Goal: Task Accomplishment & Management: Manage account settings

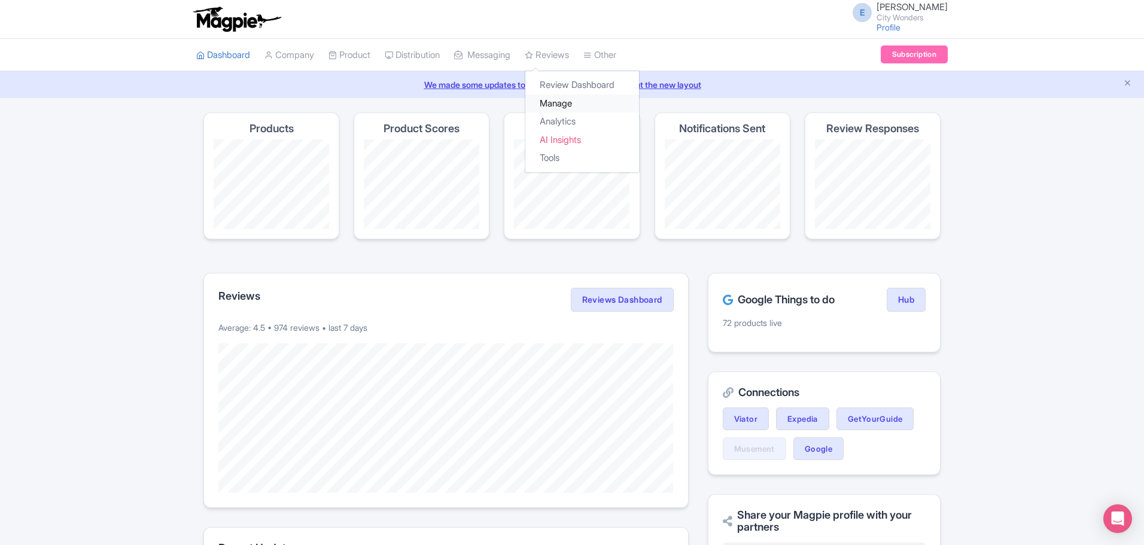
click at [569, 103] on link "Manage" at bounding box center [582, 104] width 114 height 19
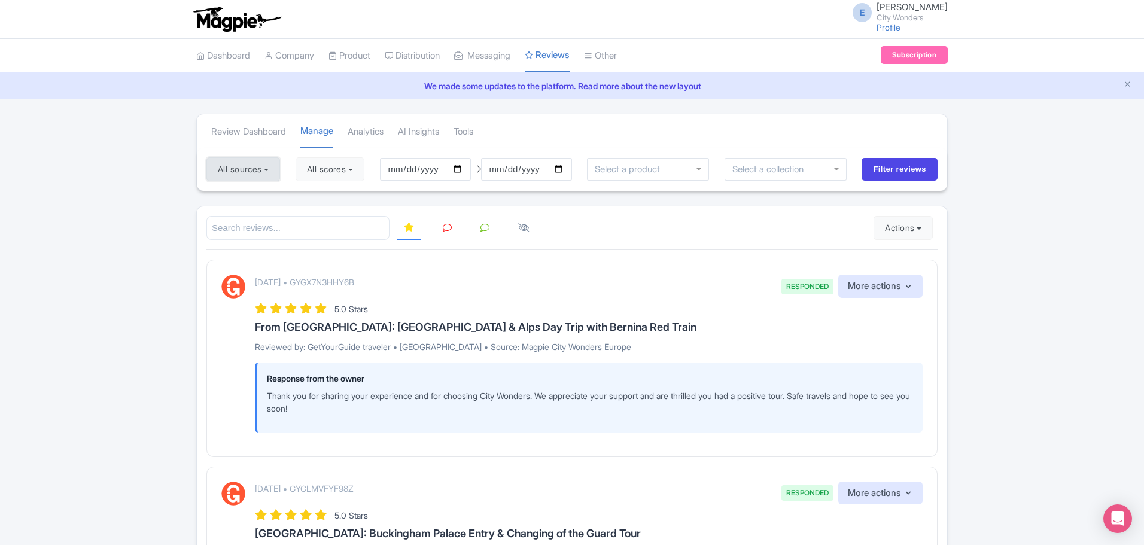
click at [245, 163] on button "All sources" at bounding box center [243, 169] width 74 height 24
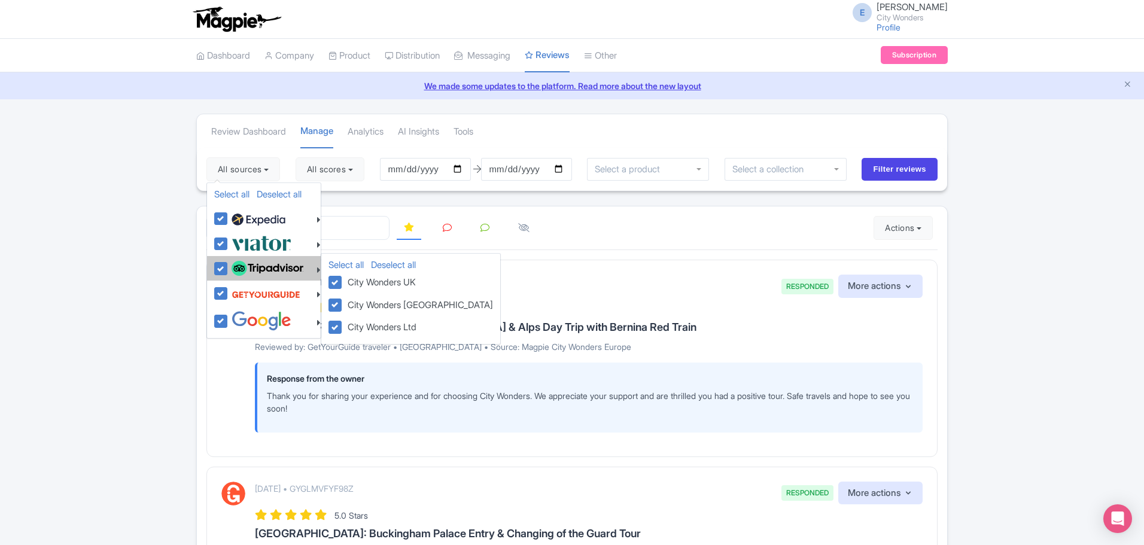
click at [229, 270] on label at bounding box center [266, 269] width 75 height 20
click at [229, 266] on input "checkbox" at bounding box center [233, 263] width 8 height 8
checkbox input "false"
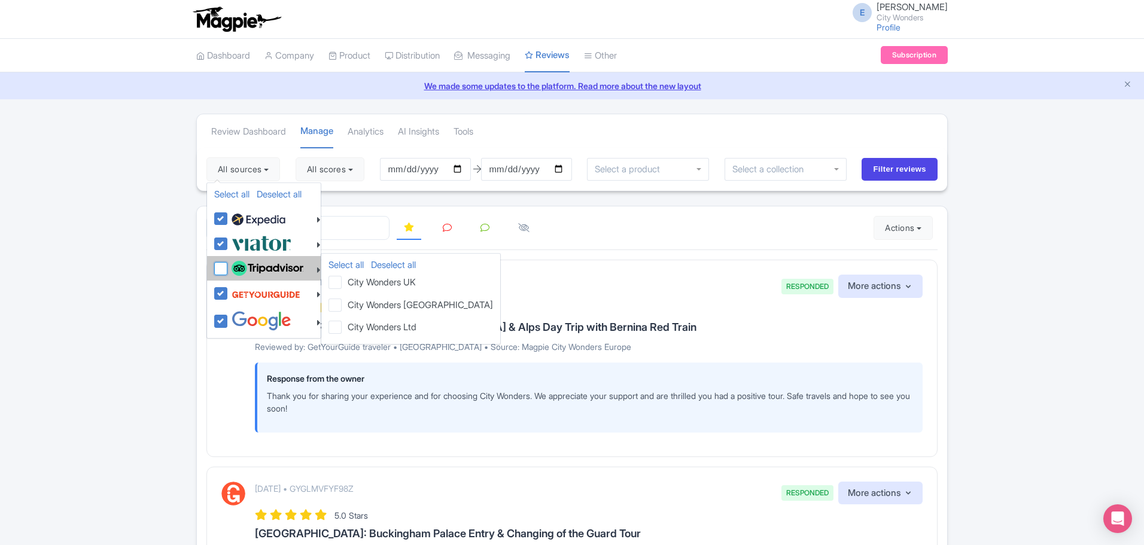
checkbox input "false"
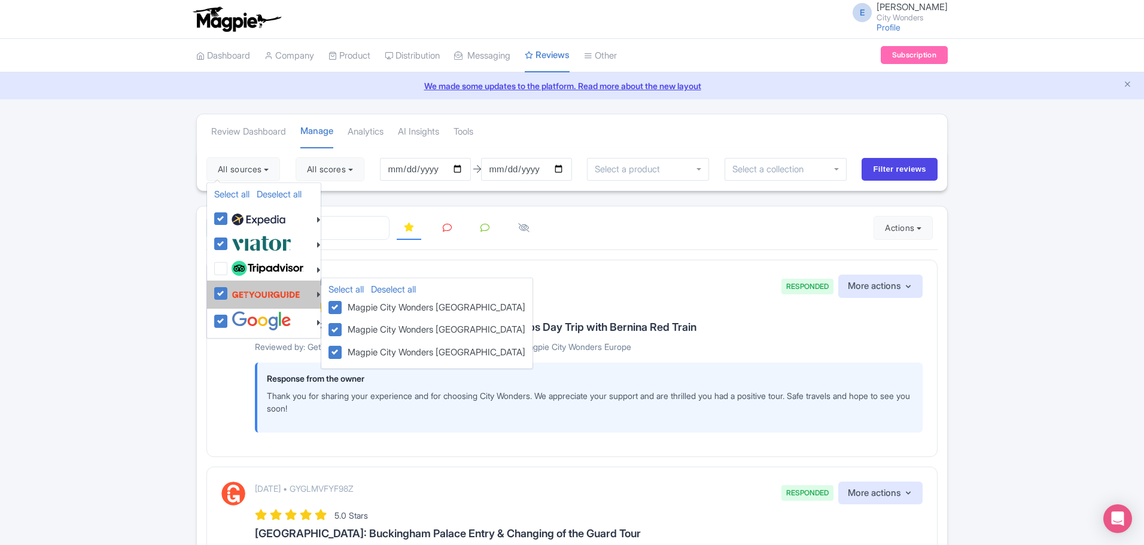
click at [229, 297] on label at bounding box center [265, 294] width 72 height 23
click at [229, 291] on input "checkbox" at bounding box center [233, 287] width 8 height 8
checkbox input "false"
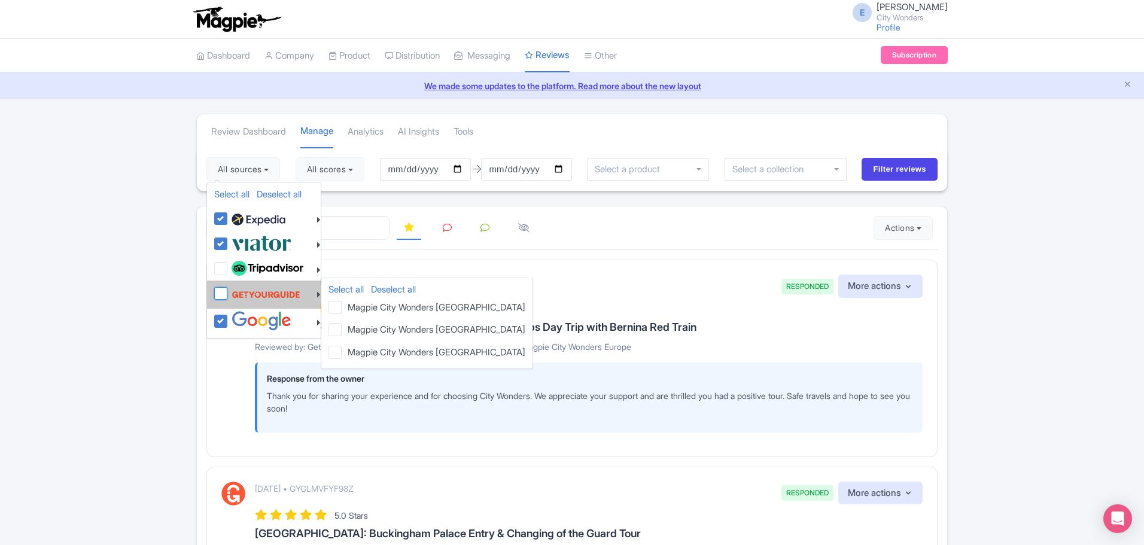
checkbox input "false"
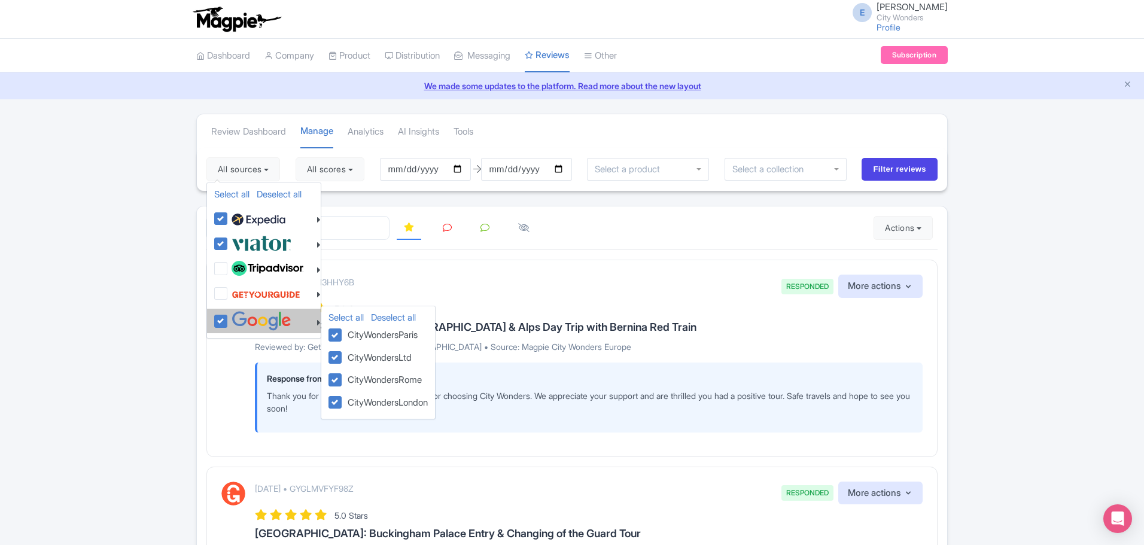
click at [229, 321] on label at bounding box center [260, 321] width 63 height 20
click at [229, 319] on input "checkbox" at bounding box center [233, 315] width 8 height 8
checkbox input "false"
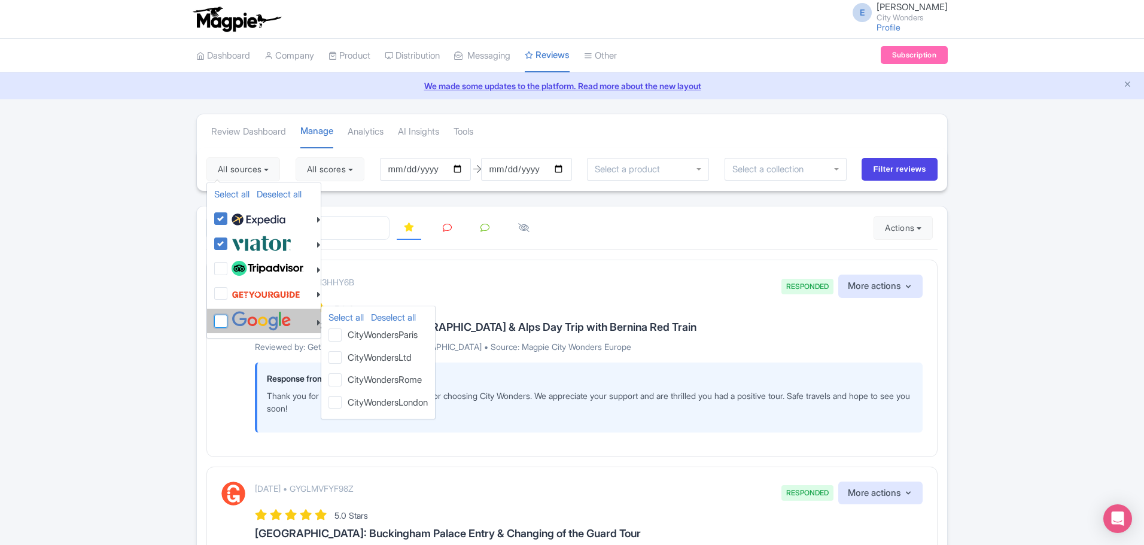
checkbox input "false"
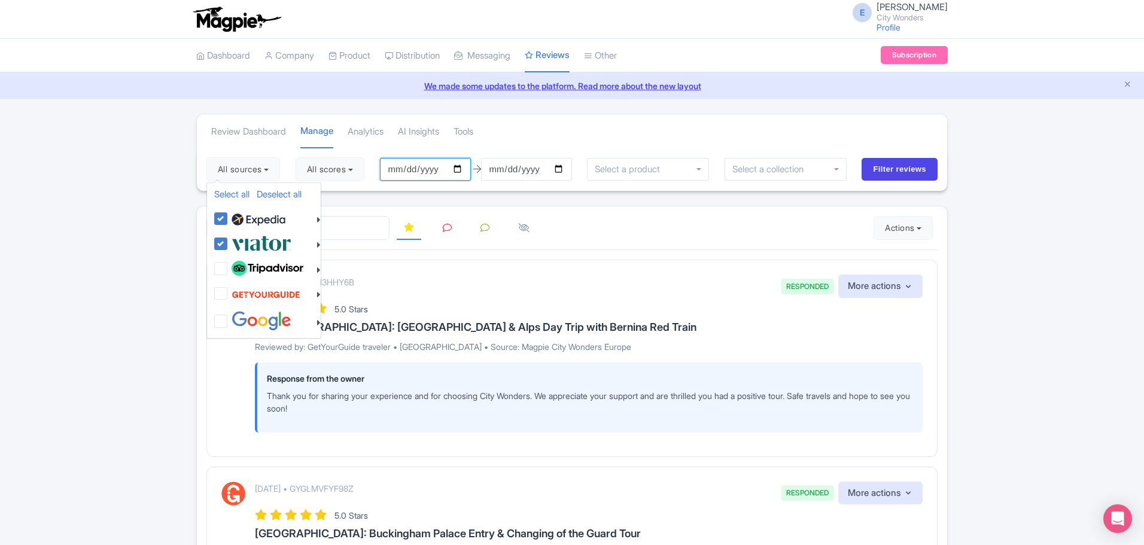
click at [430, 170] on input "2025-05-21" at bounding box center [425, 169] width 91 height 23
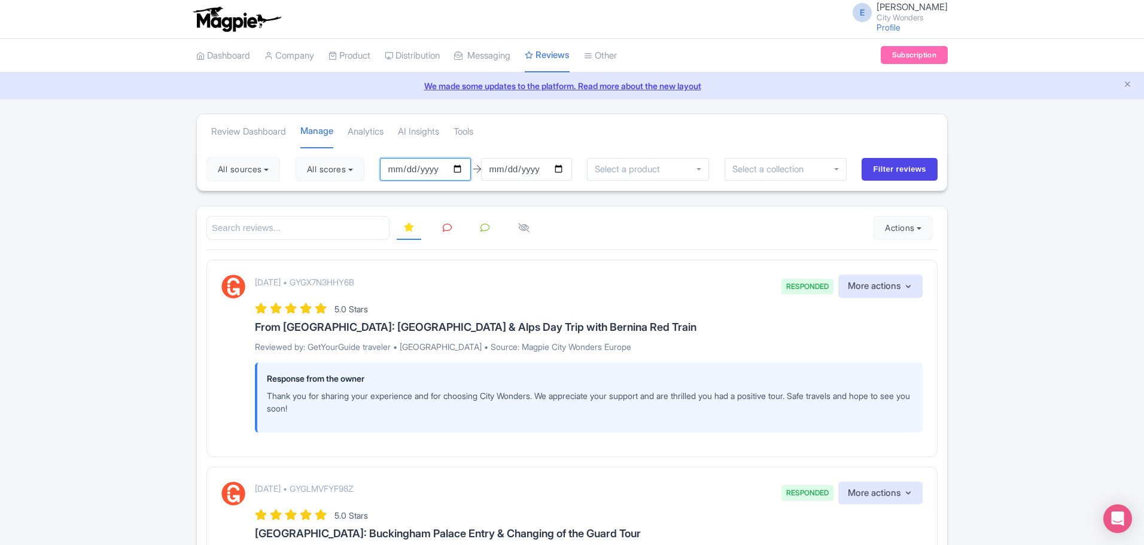
click at [465, 169] on input "2025-05-21" at bounding box center [425, 169] width 91 height 23
click at [901, 163] on input "Filter reviews" at bounding box center [900, 169] width 76 height 23
click at [416, 170] on input "2025-05-21" at bounding box center [425, 169] width 91 height 23
click at [460, 169] on input "2025-05-21" at bounding box center [425, 169] width 91 height 23
type input "2025-05-20"
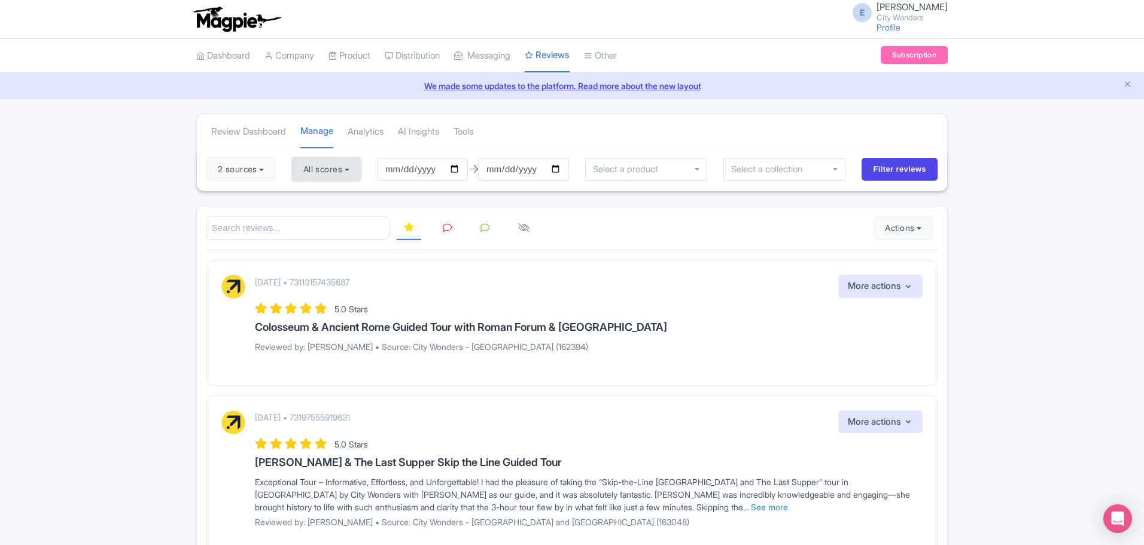
click at [318, 168] on button "All scores" at bounding box center [326, 169] width 69 height 24
click at [249, 168] on button "2 sources" at bounding box center [240, 169] width 69 height 24
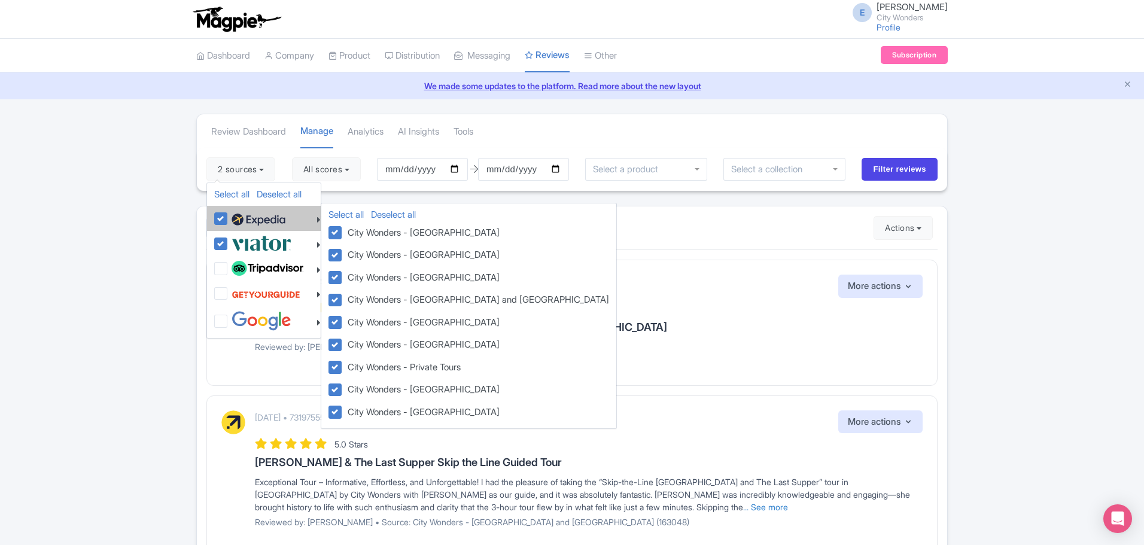
click at [229, 224] on label at bounding box center [257, 218] width 57 height 20
click at [229, 216] on input "checkbox" at bounding box center [233, 212] width 8 height 8
checkbox input "false"
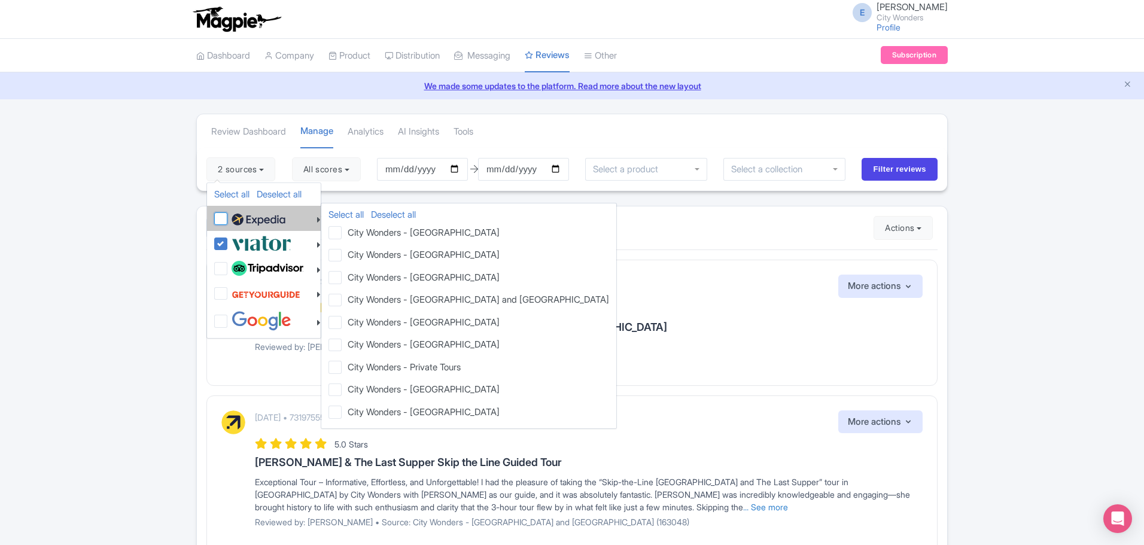
checkbox input "false"
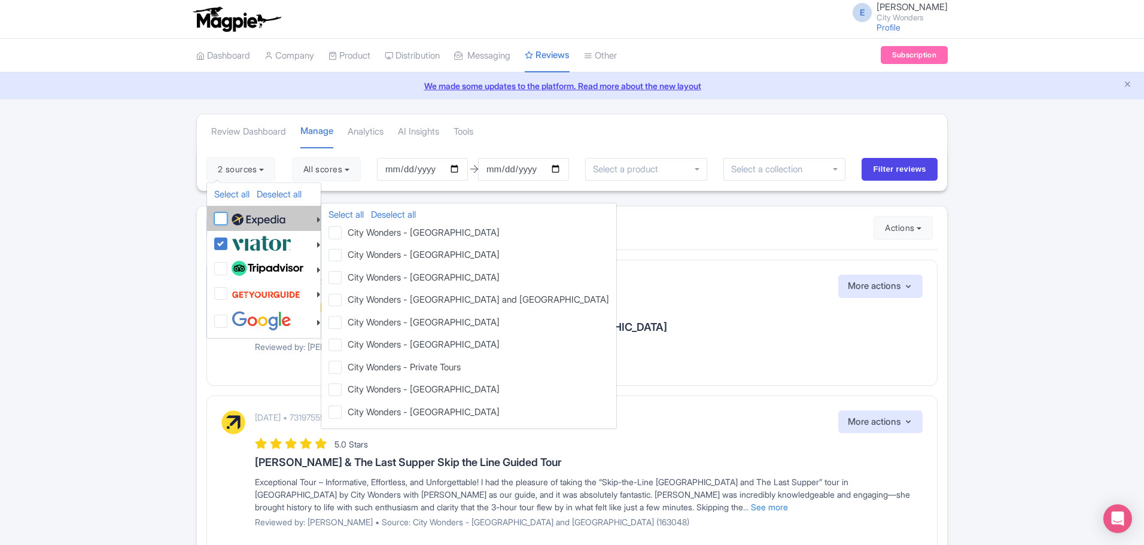
checkbox input "false"
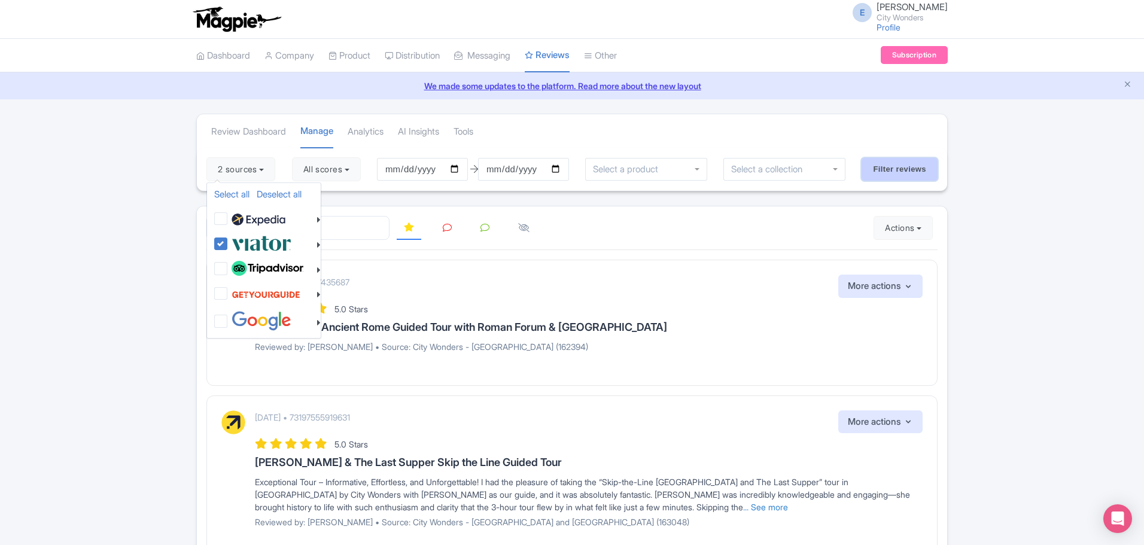
click at [879, 162] on input "Filter reviews" at bounding box center [900, 169] width 76 height 23
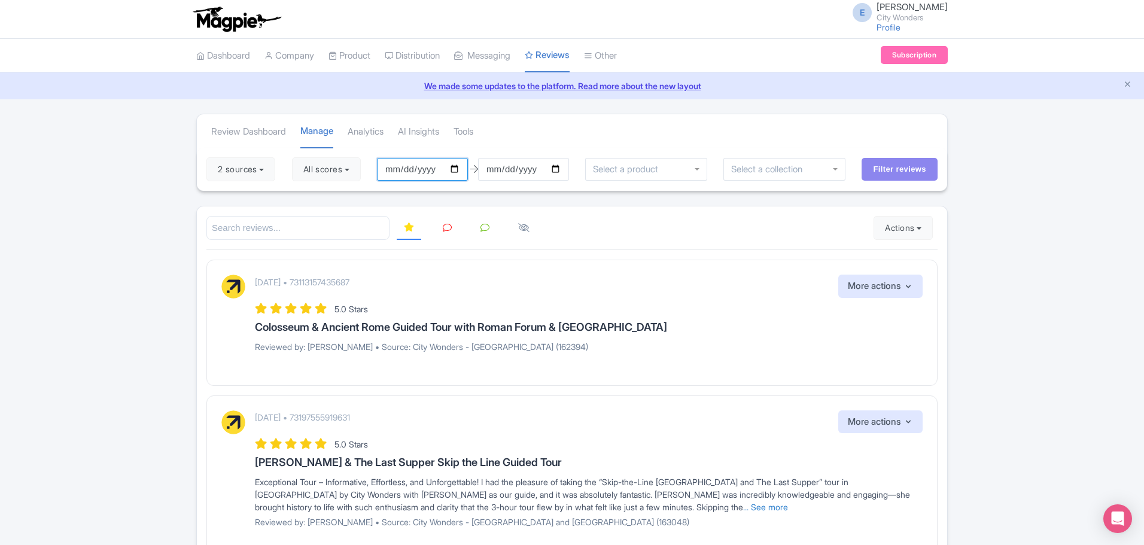
click at [461, 171] on input "2025-05-21" at bounding box center [422, 169] width 91 height 23
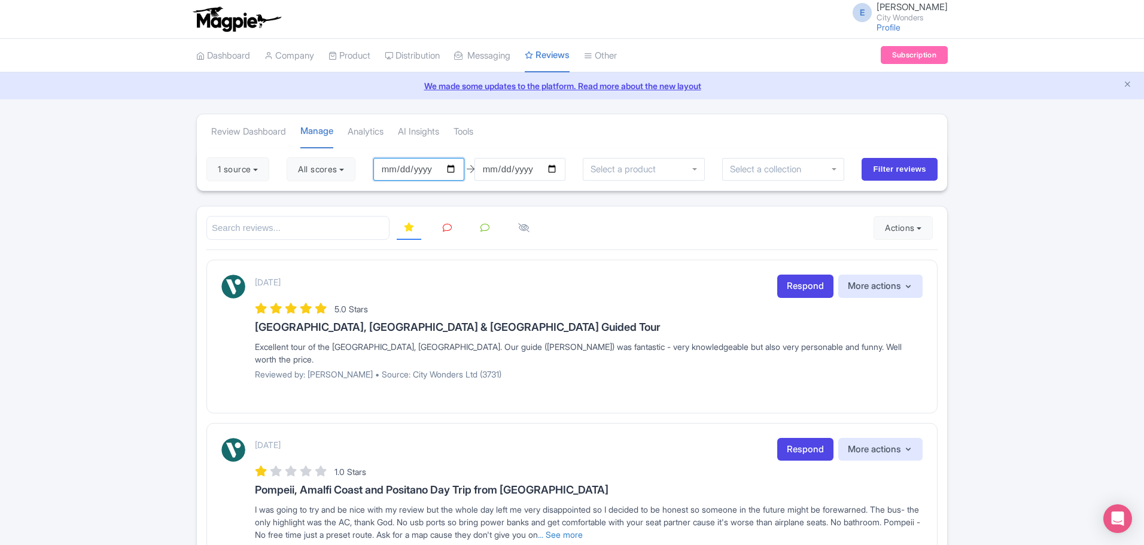
click at [454, 163] on input "[DATE]" at bounding box center [418, 169] width 91 height 23
type input "[DATE]"
click at [895, 165] on input "Filter reviews" at bounding box center [900, 169] width 76 height 23
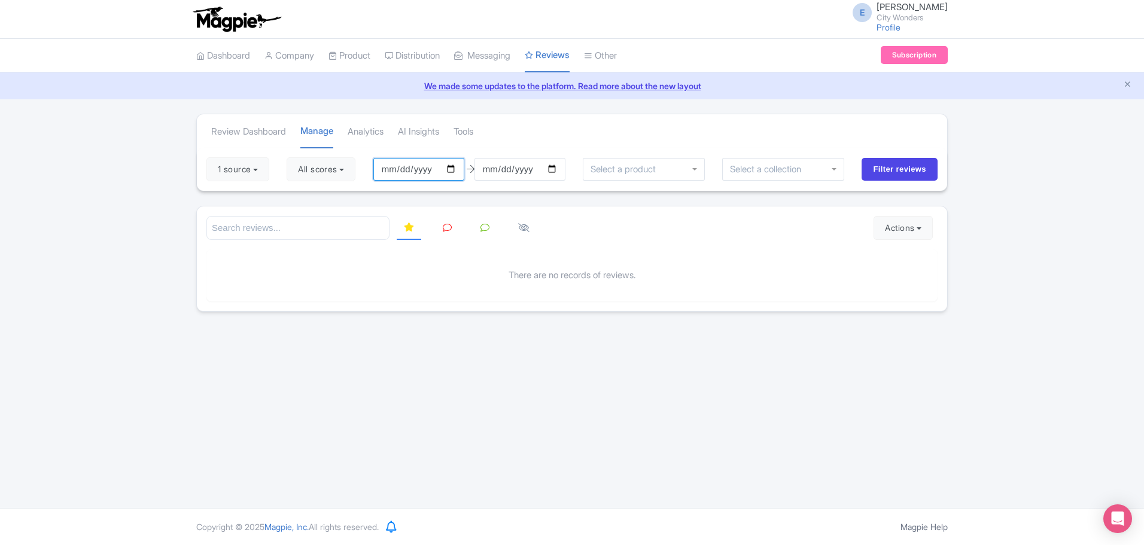
click at [400, 165] on input "[DATE]" at bounding box center [418, 169] width 91 height 23
click at [455, 168] on input "[DATE]" at bounding box center [418, 169] width 91 height 23
type input "[DATE]"
click at [887, 174] on input "Filter reviews" at bounding box center [900, 169] width 76 height 23
click at [923, 171] on input "Filter reviews" at bounding box center [900, 169] width 76 height 23
